Goal: Find specific page/section: Find specific page/section

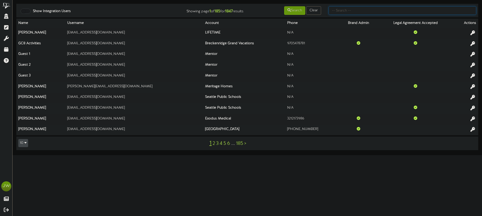
click at [355, 9] on input "text" at bounding box center [402, 10] width 148 height 9
type input "active wellness"
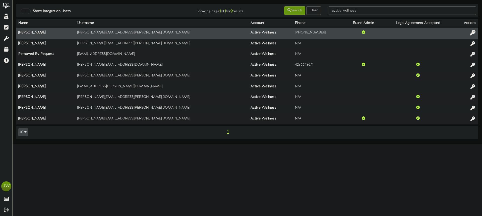
click at [473, 32] on icon at bounding box center [473, 33] width 6 height 6
